Goal: Transaction & Acquisition: Purchase product/service

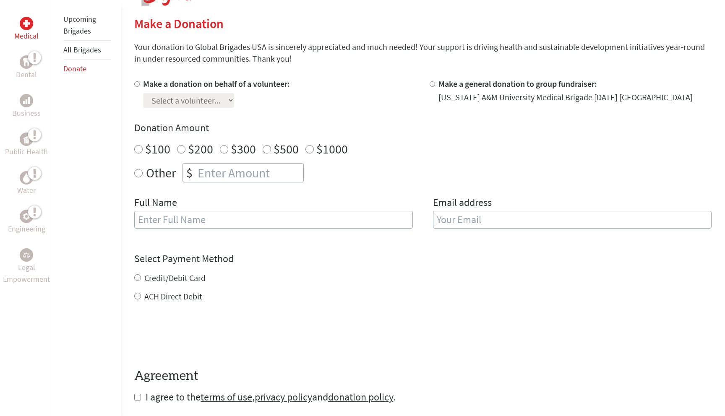
scroll to position [192, 0]
click at [136, 86] on input "Make a donation on behalf of a volunteer:" at bounding box center [136, 84] width 5 height 5
radio input "true"
click at [185, 101] on select "Select a volunteer... Bliss Quant" at bounding box center [188, 101] width 91 height 15
select select "1E2F261B-2C28-11EF-912D-42010A8A007A"
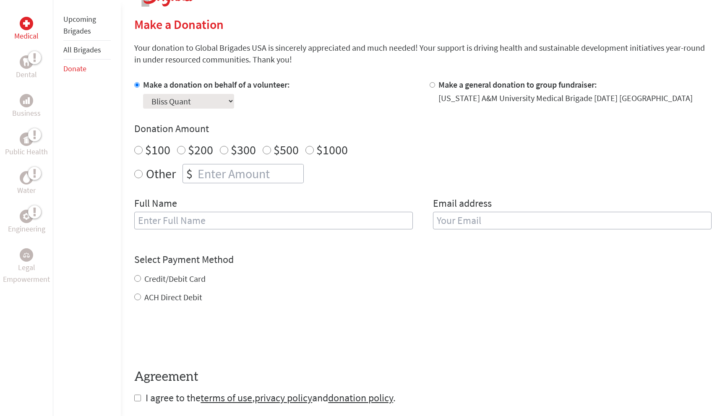
click at [143, 94] on select "Select a volunteer... Bliss Quant" at bounding box center [188, 101] width 91 height 15
click at [141, 148] on input "$100" at bounding box center [138, 150] width 8 height 8
radio input "true"
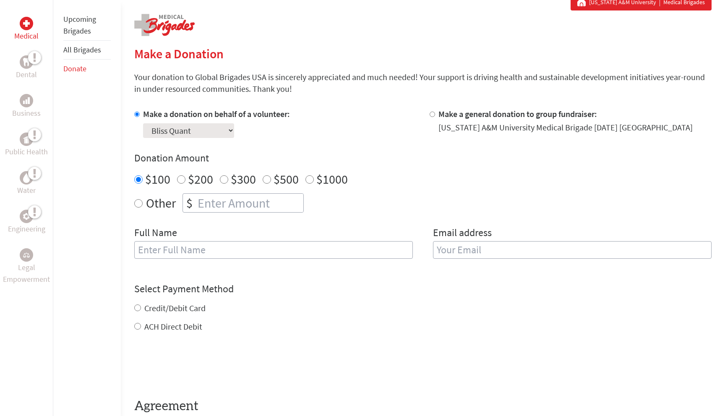
scroll to position [156, 0]
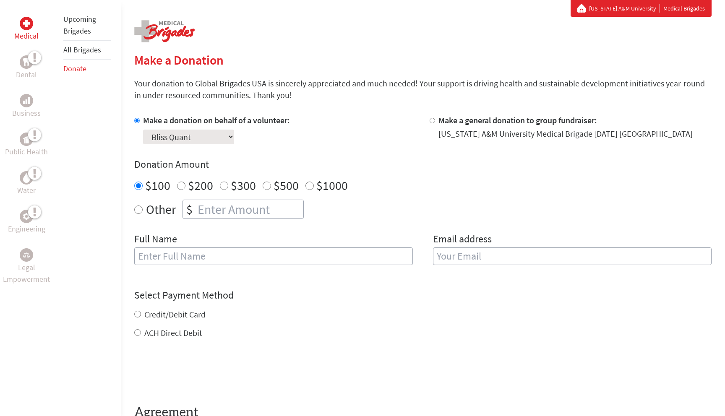
click at [432, 120] on input "Make a general donation to group fundraiser:" at bounding box center [432, 120] width 5 height 5
radio input "true"
click at [138, 121] on input "Make a donation on behalf of a volunteer:" at bounding box center [136, 120] width 5 height 5
radio input "true"
click at [138, 121] on input "Make a donation on behalf of a volunteer:" at bounding box center [136, 120] width 5 height 5
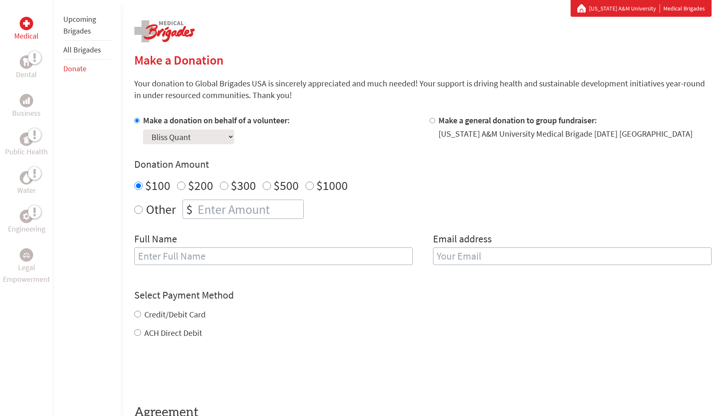
click at [138, 121] on input "Make a donation on behalf of a volunteer:" at bounding box center [136, 120] width 5 height 5
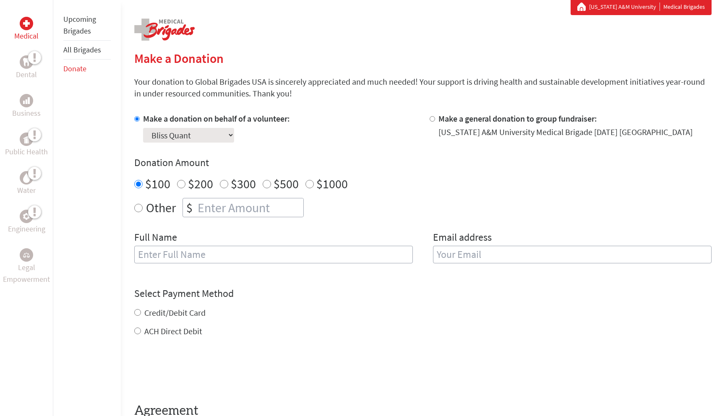
scroll to position [0, 0]
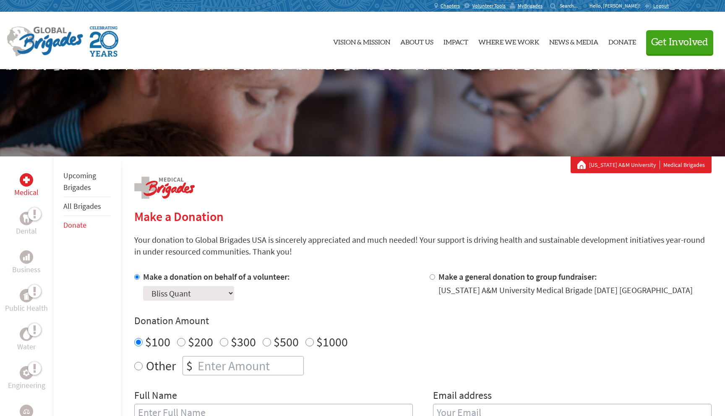
click at [78, 207] on link "All Brigades" at bounding box center [82, 206] width 38 height 10
